Goal: Navigation & Orientation: Find specific page/section

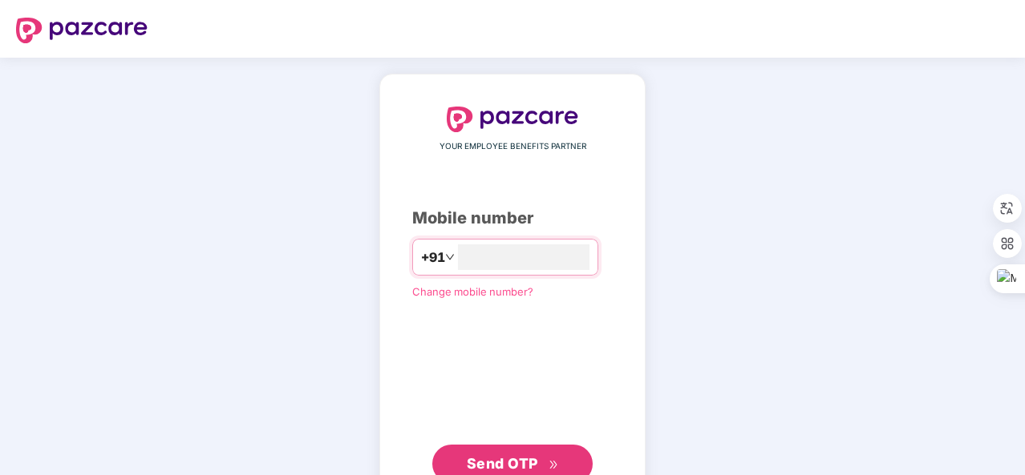
type input "**********"
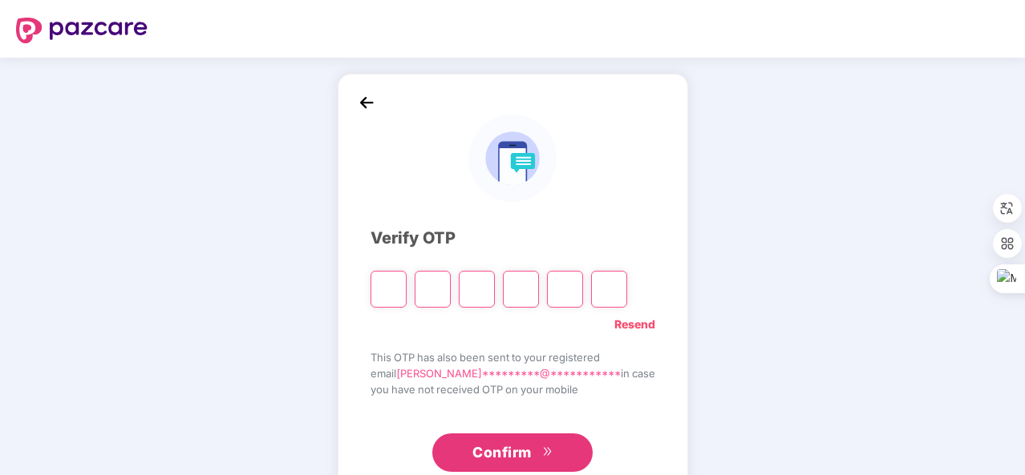
type input "*"
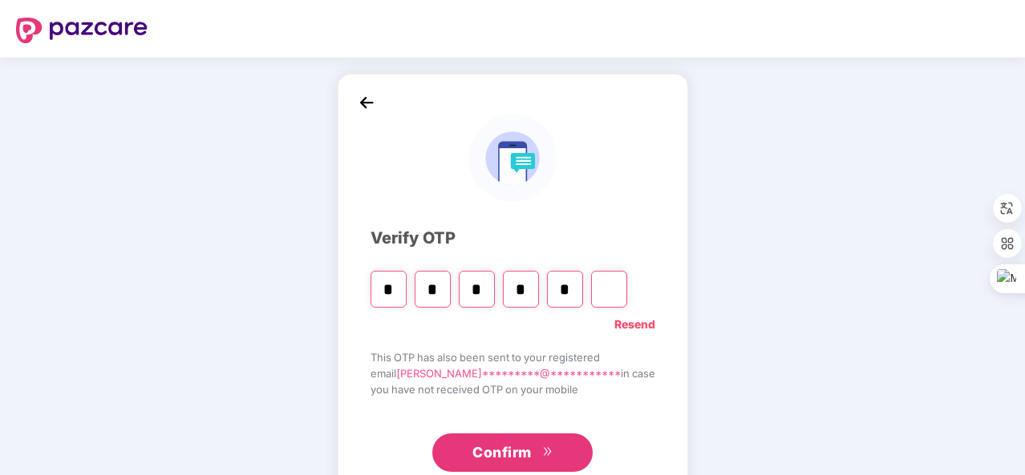
type input "*"
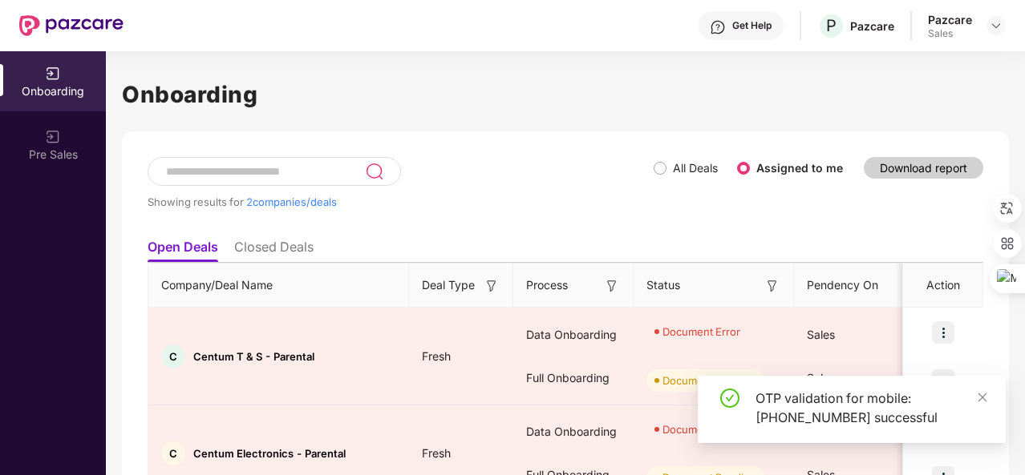
scroll to position [85, 0]
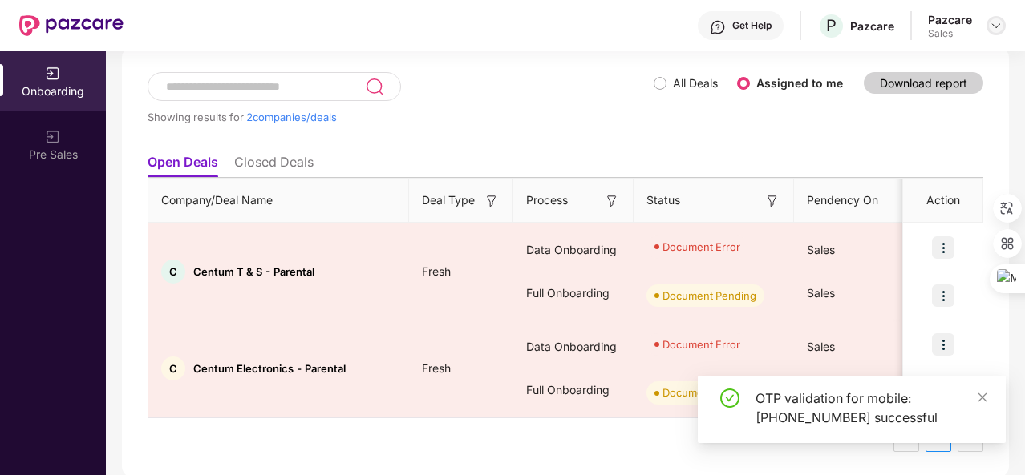
click at [988, 25] on div at bounding box center [995, 25] width 19 height 19
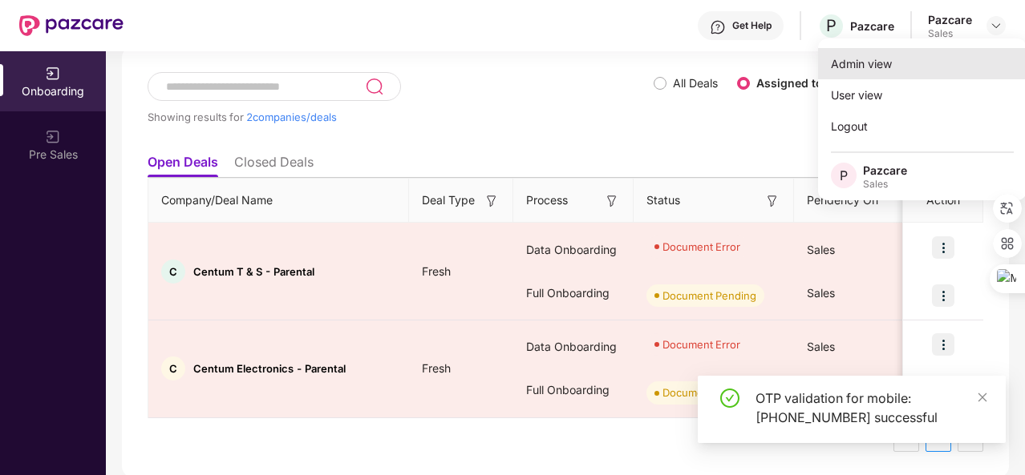
click at [958, 57] on div "Admin view" at bounding box center [922, 63] width 208 height 31
